Goal: Navigation & Orientation: Find specific page/section

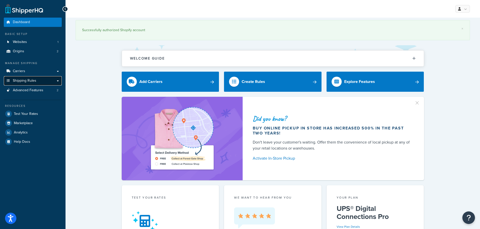
click at [24, 82] on span "Shipping Rules" at bounding box center [24, 81] width 23 height 4
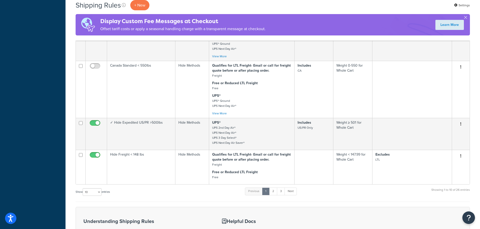
scroll to position [353, 0]
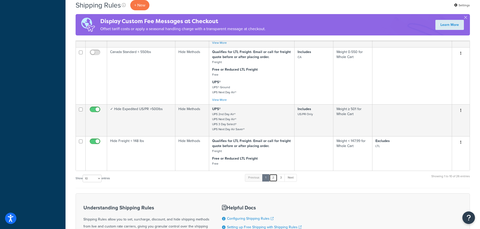
click at [275, 181] on link "2" at bounding box center [273, 178] width 8 height 8
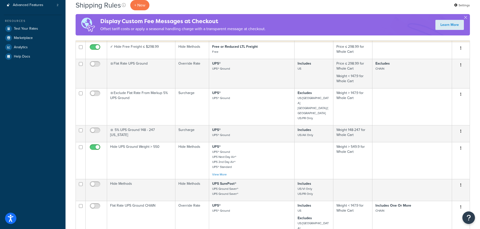
scroll to position [151, 0]
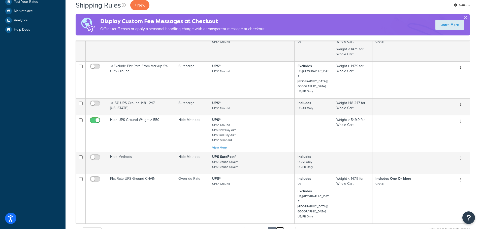
click at [281, 227] on link "3" at bounding box center [280, 231] width 8 height 8
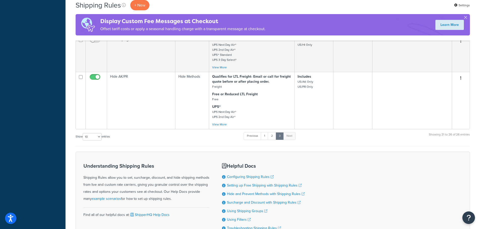
scroll to position [254, 0]
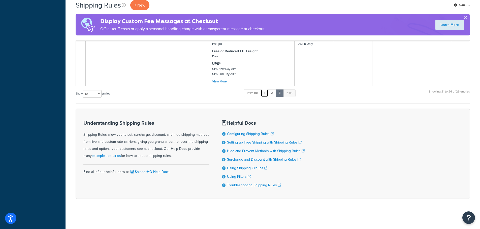
click at [265, 95] on link "1" at bounding box center [265, 93] width 8 height 8
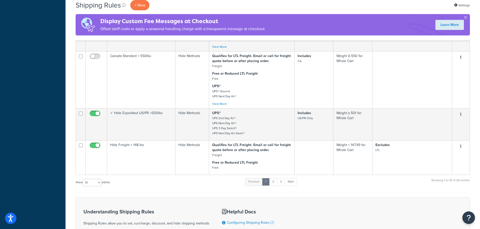
scroll to position [428, 0]
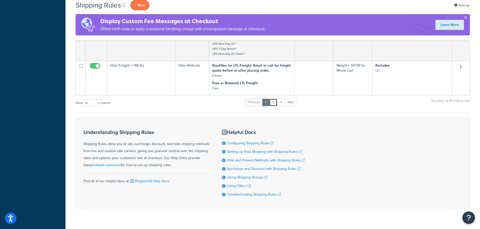
click at [275, 106] on link "2" at bounding box center [273, 103] width 8 height 8
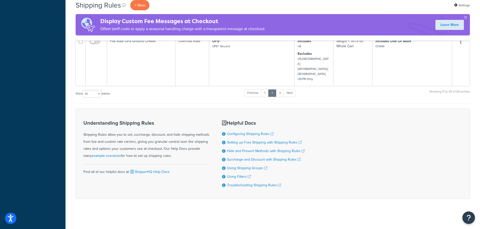
scroll to position [263, 0]
